Goal: Task Accomplishment & Management: Use online tool/utility

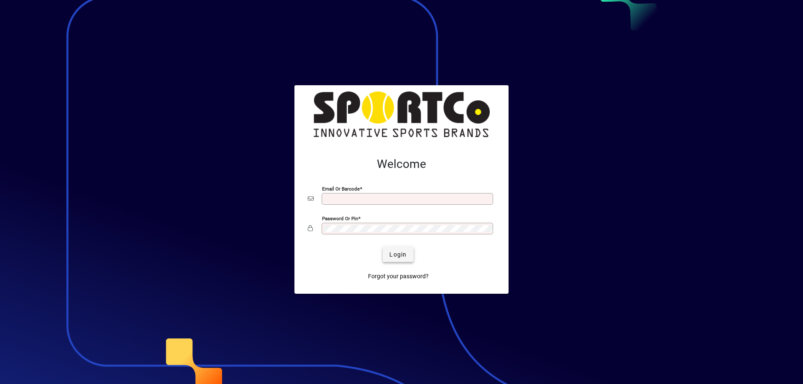
type input "**********"
click at [394, 253] on span "Login" at bounding box center [397, 254] width 17 height 9
